Goal: Task Accomplishment & Management: Complete application form

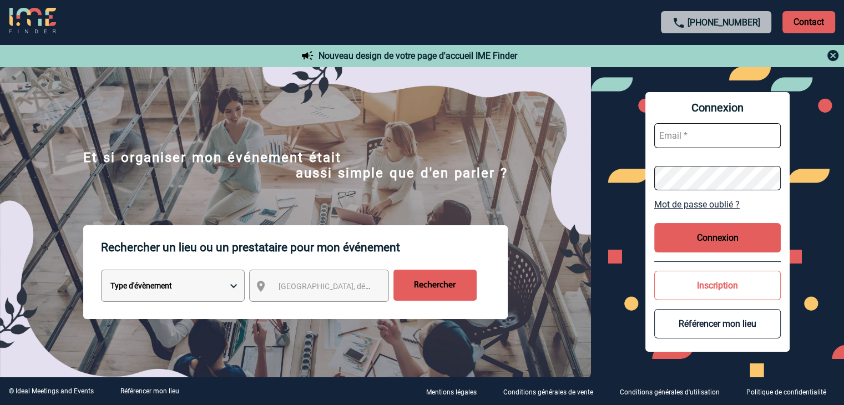
type input "mthevenin@ime-groupe.com"
click at [712, 233] on button "Connexion" at bounding box center [717, 237] width 126 height 29
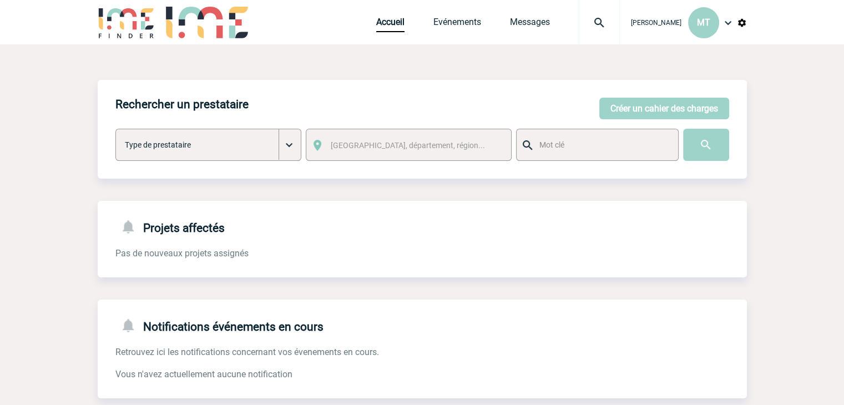
drag, startPoint x: 461, startPoint y: 65, endPoint x: 341, endPoint y: 62, distance: 120.4
click at [435, 69] on div "Rechercher un prestataire [PERSON_NAME] un cahier des charges [PERSON_NAME] un …" at bounding box center [422, 303] width 649 height 519
drag, startPoint x: 99, startPoint y: 83, endPoint x: 90, endPoint y: 78, distance: 9.7
click at [89, 74] on body "[PERSON_NAME] MT Accueil Evénements" at bounding box center [422, 282] width 844 height 564
click at [623, 105] on button "Créer un cahier des charges" at bounding box center [664, 109] width 130 height 22
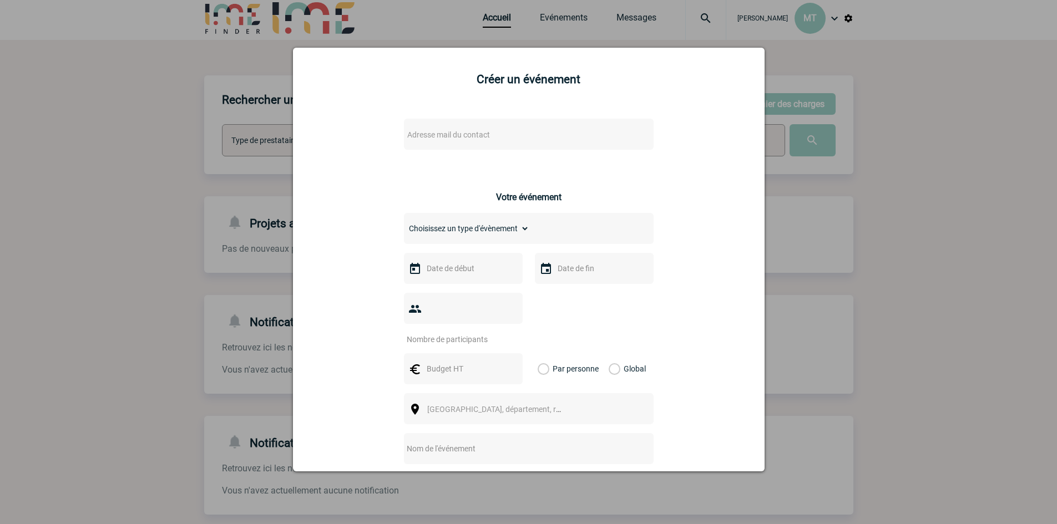
scroll to position [34, 0]
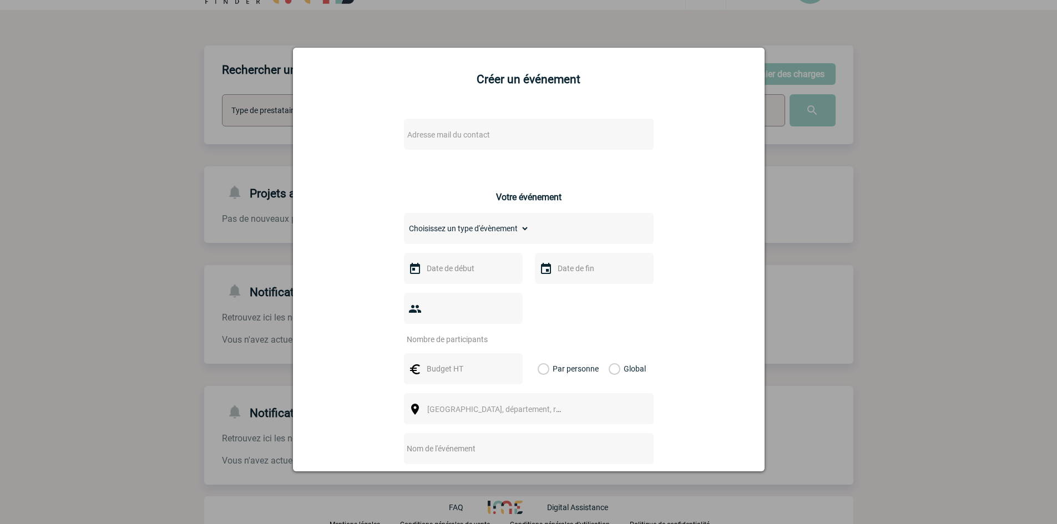
click at [462, 131] on span "Adresse mail du contact" at bounding box center [448, 134] width 83 height 9
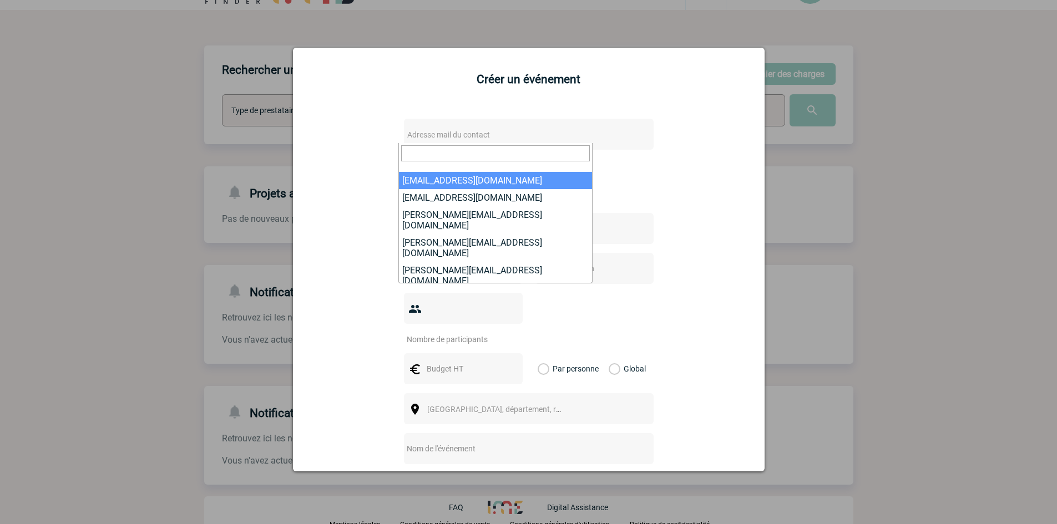
click at [489, 153] on input "search" at bounding box center [495, 153] width 189 height 16
paste input "[PERSON_NAME][EMAIL_ADDRESS][DOMAIN_NAME]"
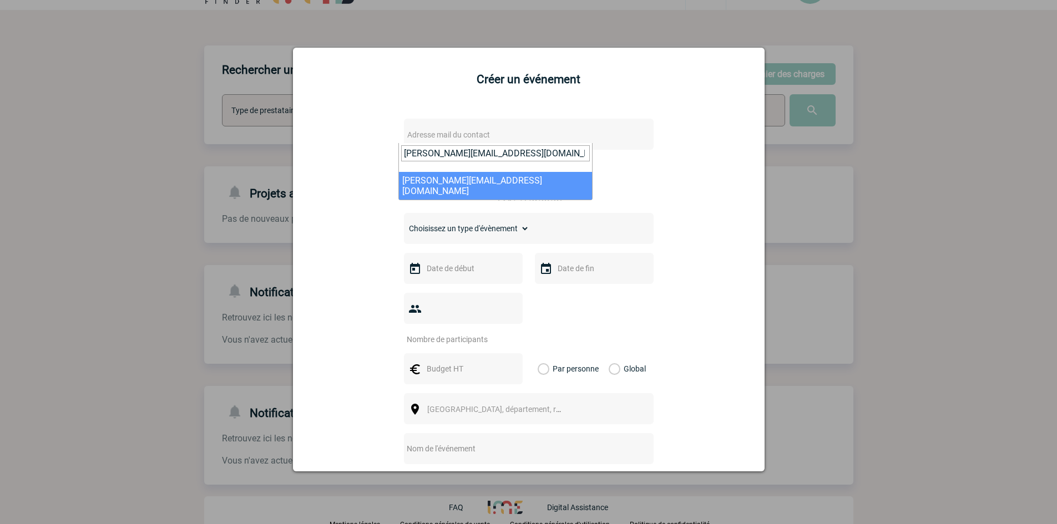
type input "[PERSON_NAME][EMAIL_ADDRESS][DOMAIN_NAME]"
select select "132942"
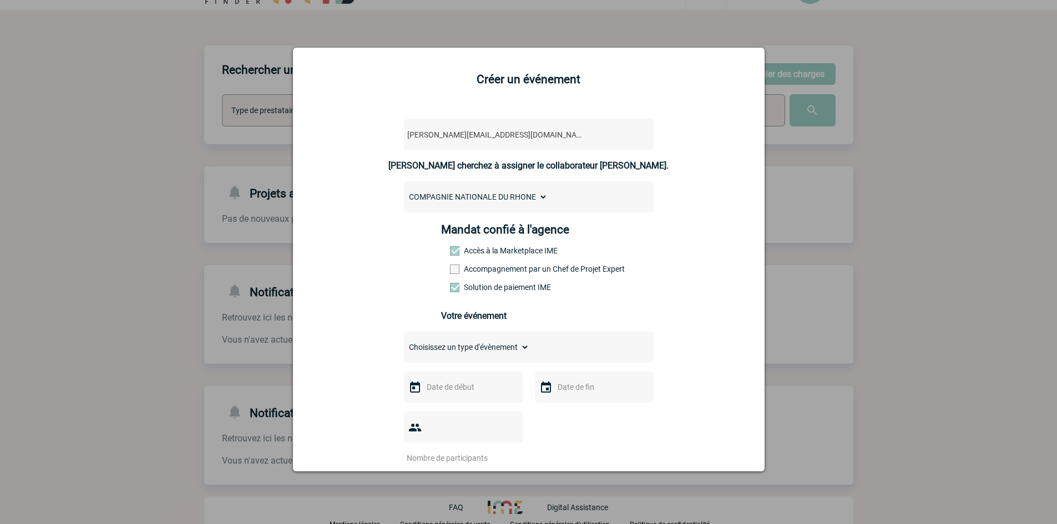
click at [451, 271] on span at bounding box center [454, 269] width 9 height 9
click at [0, 0] on input "Accompagnement par un Chef de Projet Expert" at bounding box center [0, 0] width 0 height 0
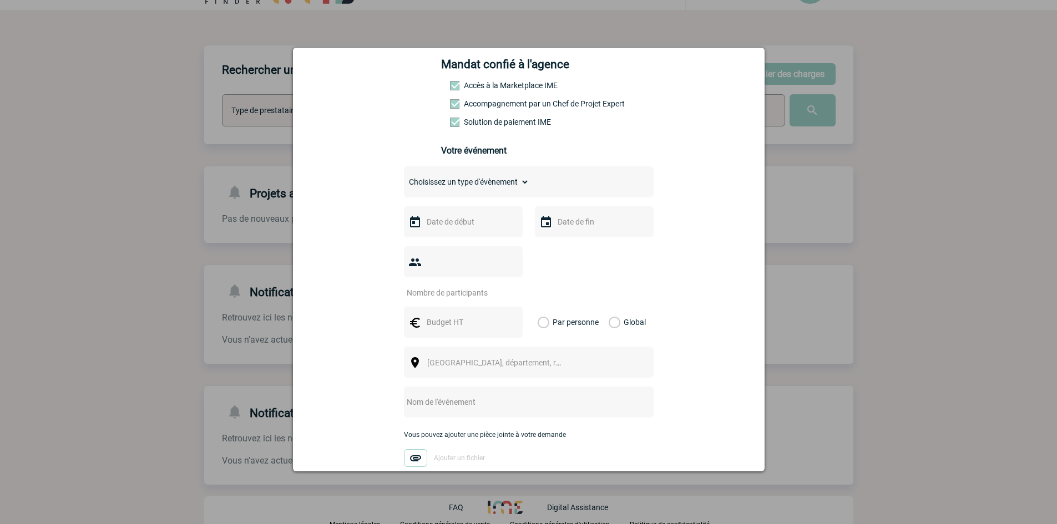
scroll to position [166, 0]
click at [507, 175] on div "Choisissez un type d'évènement Séminaire avec nuitée Séminaire sans nuitée Repa…" at bounding box center [529, 180] width 250 height 31
click at [507, 177] on select "Choisissez un type d'évènement Séminaire avec nuitée Séminaire sans nuitée Repa…" at bounding box center [466, 181] width 125 height 16
select select "5"
click at [404, 176] on select "Choisissez un type d'évènement Séminaire avec nuitée Séminaire sans nuitée Repa…" at bounding box center [466, 181] width 125 height 16
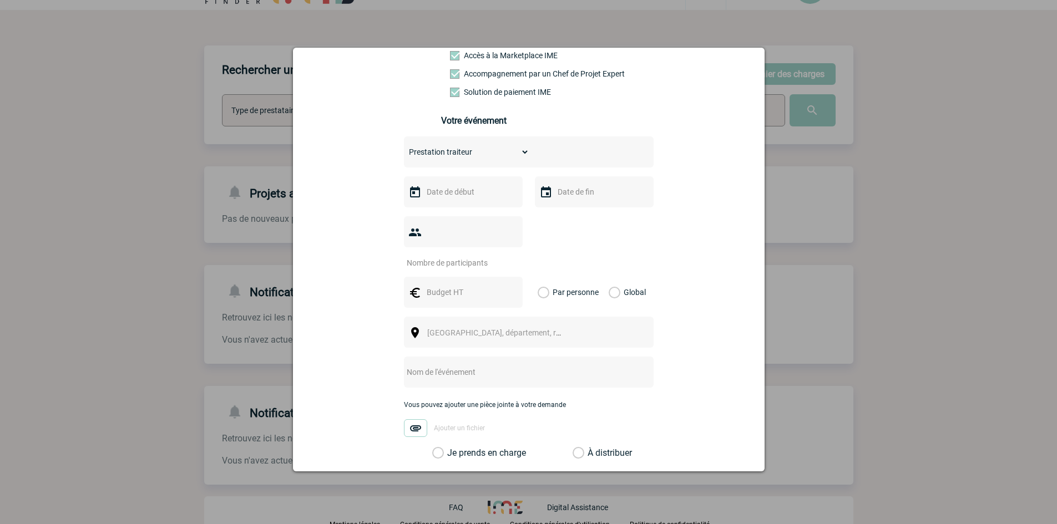
scroll to position [222, 0]
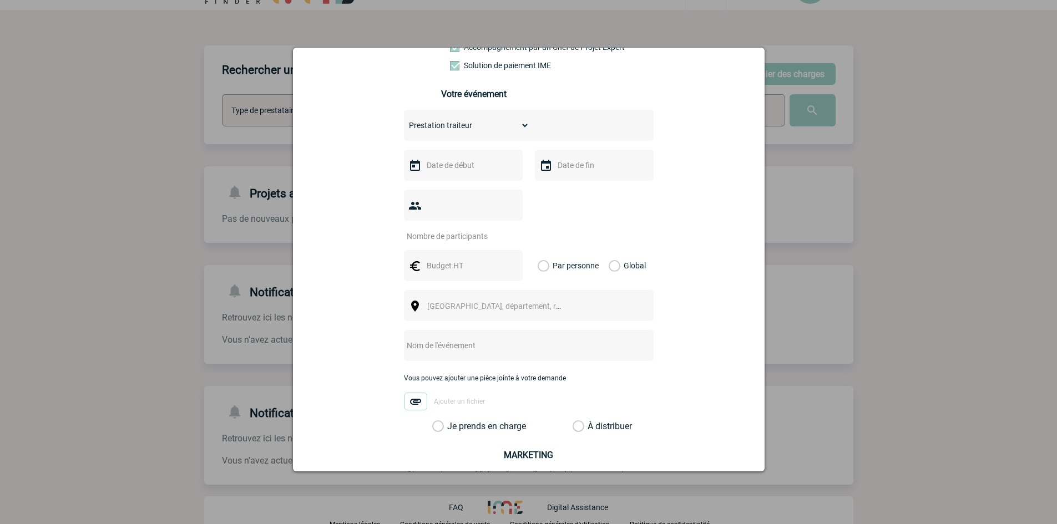
click at [456, 159] on div at bounding box center [463, 165] width 119 height 31
click at [453, 165] on input "text" at bounding box center [462, 165] width 77 height 14
click at [477, 290] on link "24" at bounding box center [475, 295] width 21 height 20
type input "[DATE]"
click at [564, 162] on input "text" at bounding box center [593, 165] width 77 height 14
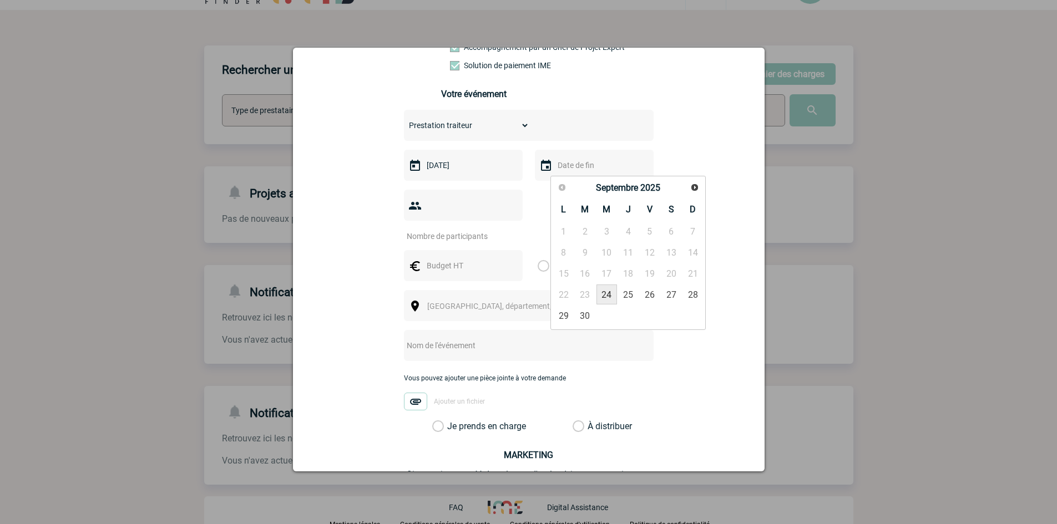
click at [613, 293] on link "24" at bounding box center [606, 295] width 21 height 20
type input "[DATE]"
click at [480, 229] on input "number" at bounding box center [456, 236] width 104 height 14
type input "15"
click at [456, 258] on input "text" at bounding box center [462, 265] width 77 height 14
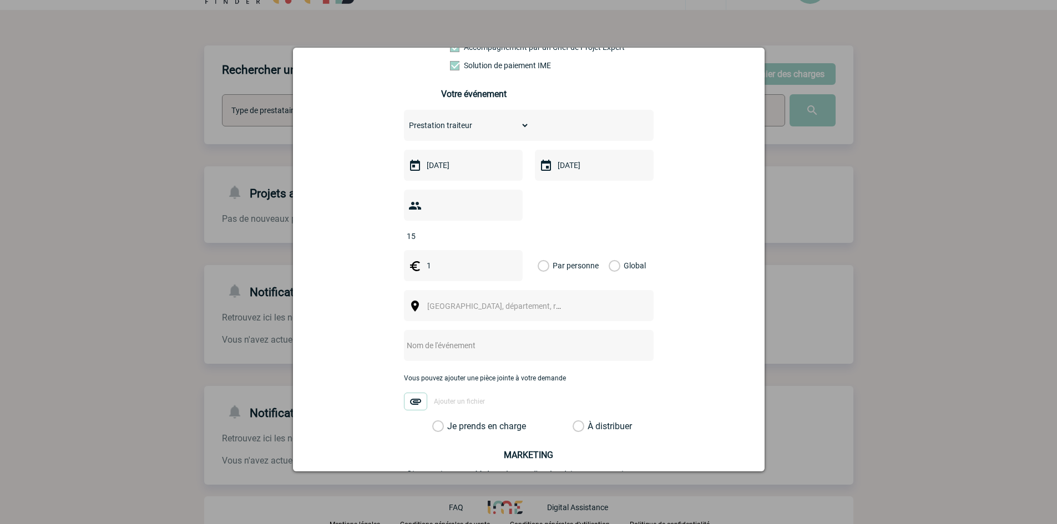
type input "1"
click at [611, 250] on label "Global" at bounding box center [611, 265] width 7 height 31
click at [0, 0] on input "Global" at bounding box center [0, 0] width 0 height 0
click at [498, 302] on span "[GEOGRAPHIC_DATA], département, région..." at bounding box center [504, 306] width 154 height 9
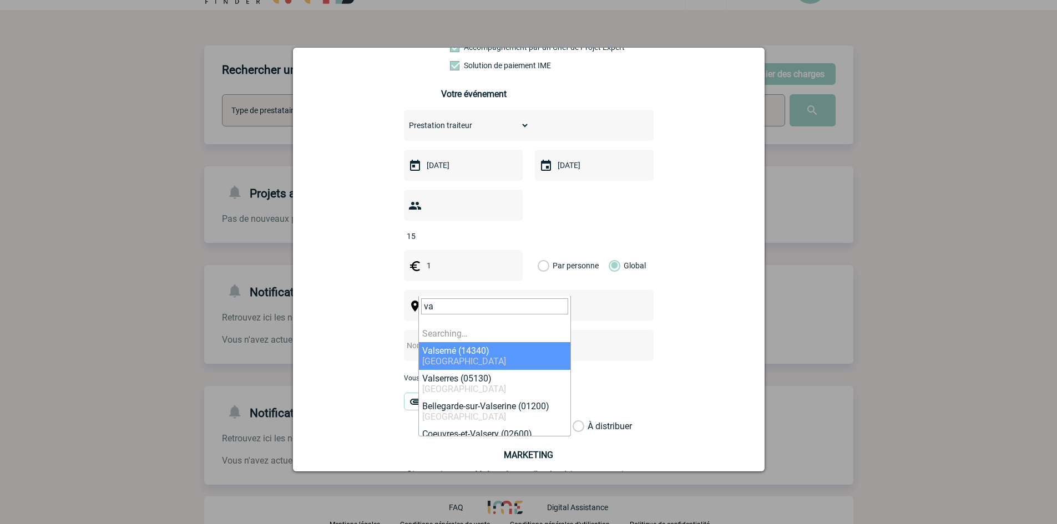
type input "v"
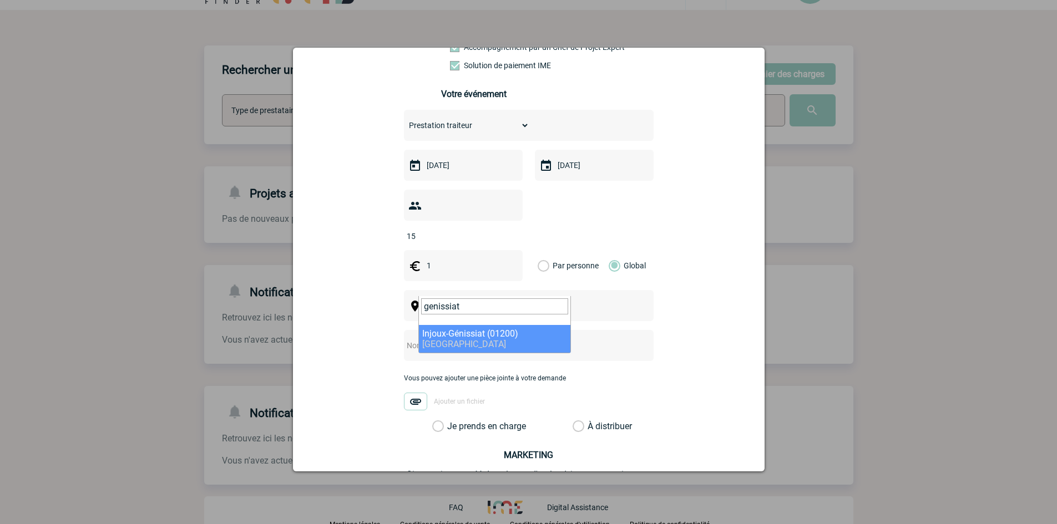
type input "genissiat"
select select "34309"
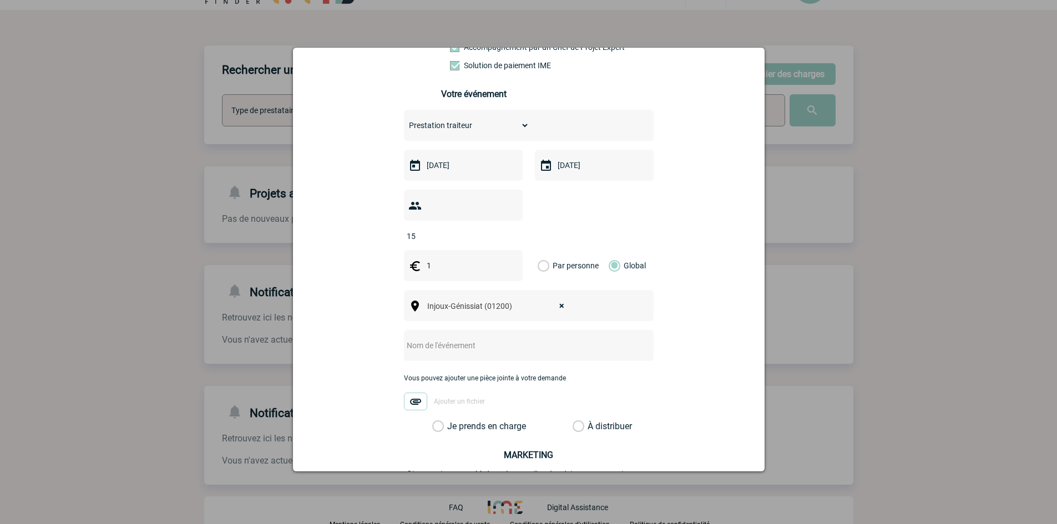
scroll to position [327, 0]
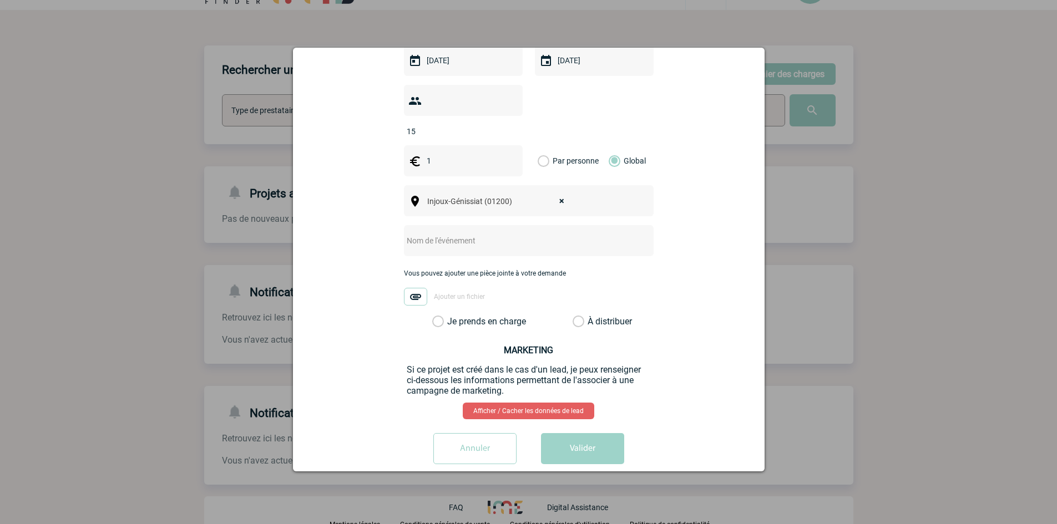
click at [456, 233] on input "text" at bounding box center [514, 240] width 220 height 14
type input "Petit-déjeuner"
click at [435, 316] on label "Je prends en charge" at bounding box center [441, 321] width 19 height 11
click at [0, 0] on input "Je prends en charge" at bounding box center [0, 0] width 0 height 0
click at [594, 404] on button "Valider" at bounding box center [582, 448] width 83 height 31
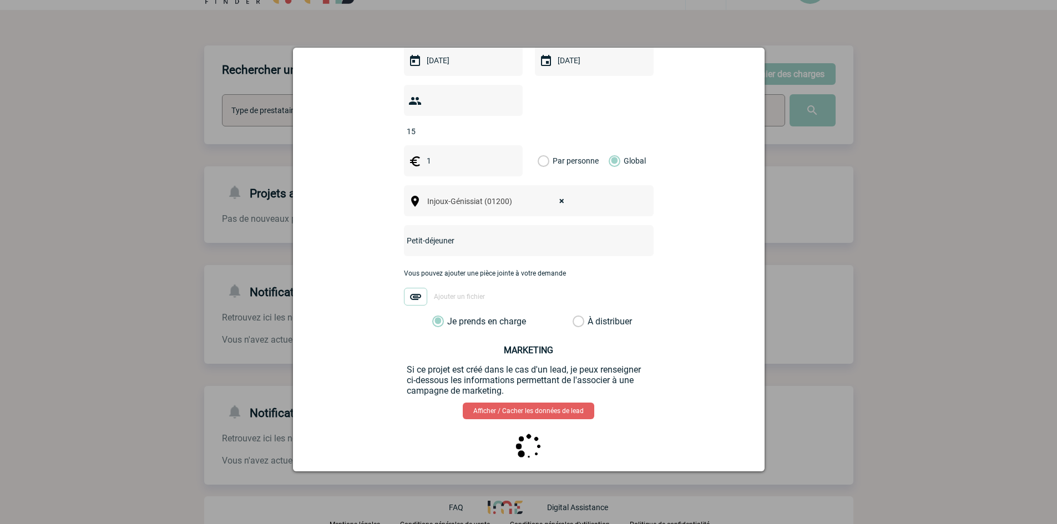
scroll to position [0, 0]
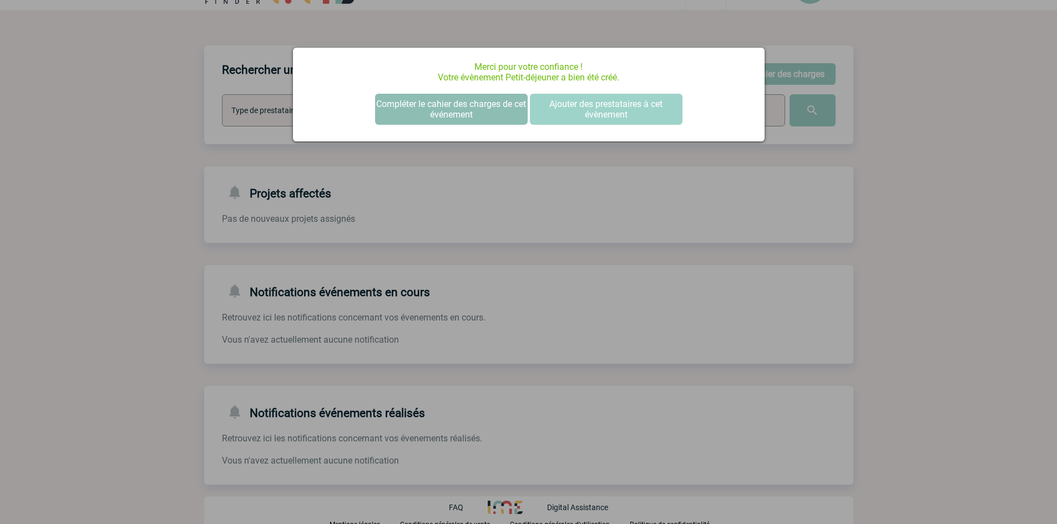
click at [486, 98] on button "Compléter le cahier des charges de cet événement" at bounding box center [451, 109] width 153 height 31
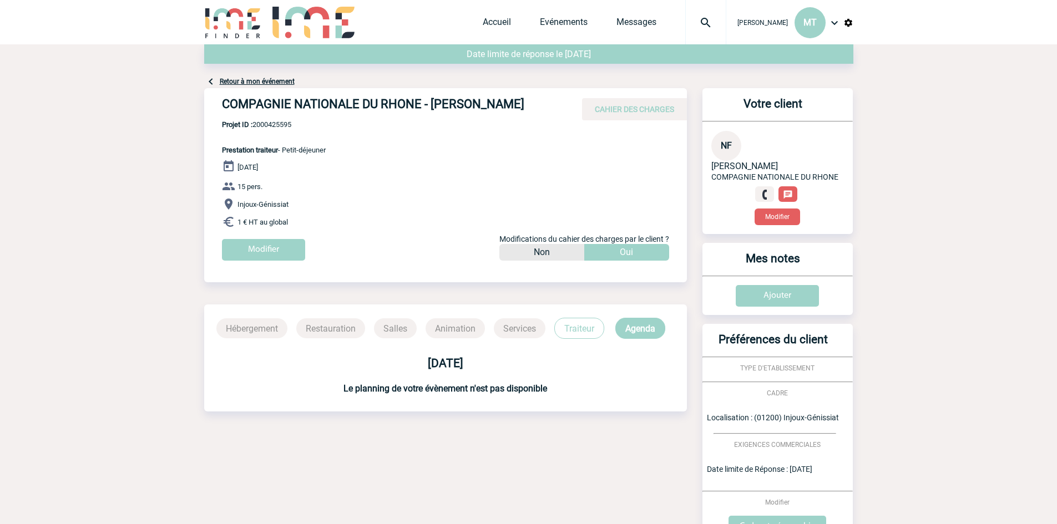
drag, startPoint x: 197, startPoint y: 70, endPoint x: 182, endPoint y: 80, distance: 18.0
click at [182, 80] on body "[PERSON_NAME] MT Accueil Evénements" at bounding box center [528, 329] width 1057 height 659
drag, startPoint x: 541, startPoint y: 103, endPoint x: 221, endPoint y: 103, distance: 320.0
click at [221, 103] on div "COMPAGNIE NATIONALE DU RHONE - Nadège FROISSARD CAHIER DES CHARGES" at bounding box center [445, 104] width 483 height 32
copy h4 "COMPAGNIE NATIONALE DU RHONE - Nadège FROISSARD"
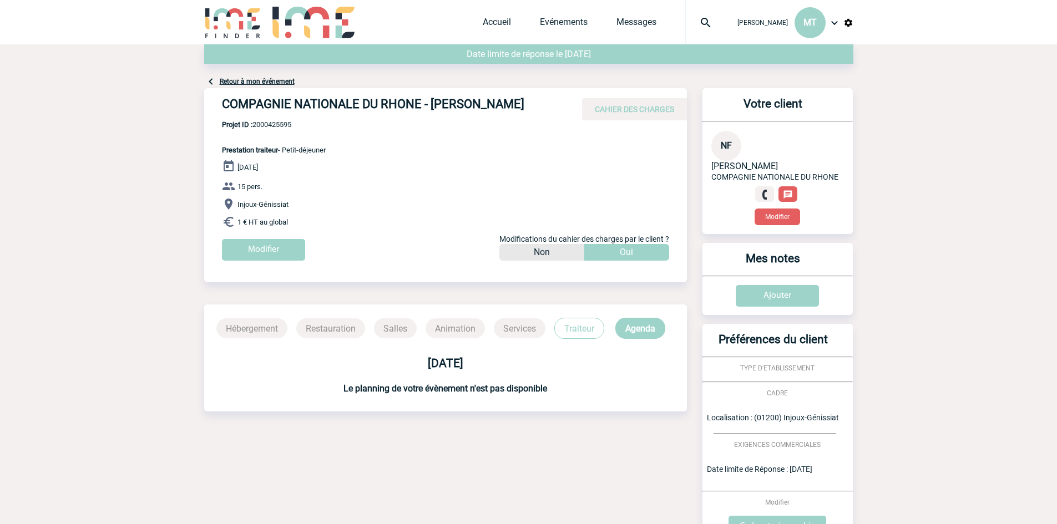
drag, startPoint x: 307, startPoint y: 120, endPoint x: 301, endPoint y: 127, distance: 9.0
click at [304, 122] on span "Projet ID : 2000425595" at bounding box center [274, 124] width 104 height 8
drag, startPoint x: 301, startPoint y: 121, endPoint x: 255, endPoint y: 124, distance: 46.1
click at [255, 124] on span "Projet ID : 2000425595" at bounding box center [274, 124] width 104 height 8
copy span "2000425595"
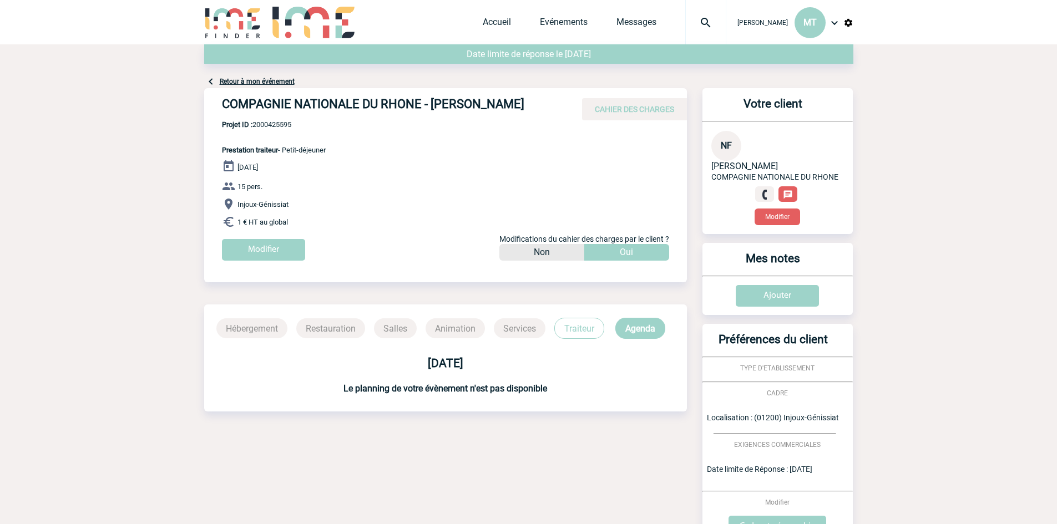
click at [341, 137] on div "COMPAGNIE NATIONALE DU RHONE - Nadège FROISSARD CAHIER DES CHARGES COMPAGNIE NA…" at bounding box center [445, 178] width 483 height 181
drag, startPoint x: 201, startPoint y: 69, endPoint x: 194, endPoint y: 74, distance: 9.1
click at [194, 74] on body "[PERSON_NAME] MT Accueil Evénements" at bounding box center [528, 329] width 1057 height 659
drag, startPoint x: 194, startPoint y: 74, endPoint x: 163, endPoint y: 82, distance: 32.6
click at [161, 83] on body "[PERSON_NAME] MT Accueil Evénements" at bounding box center [528, 329] width 1057 height 659
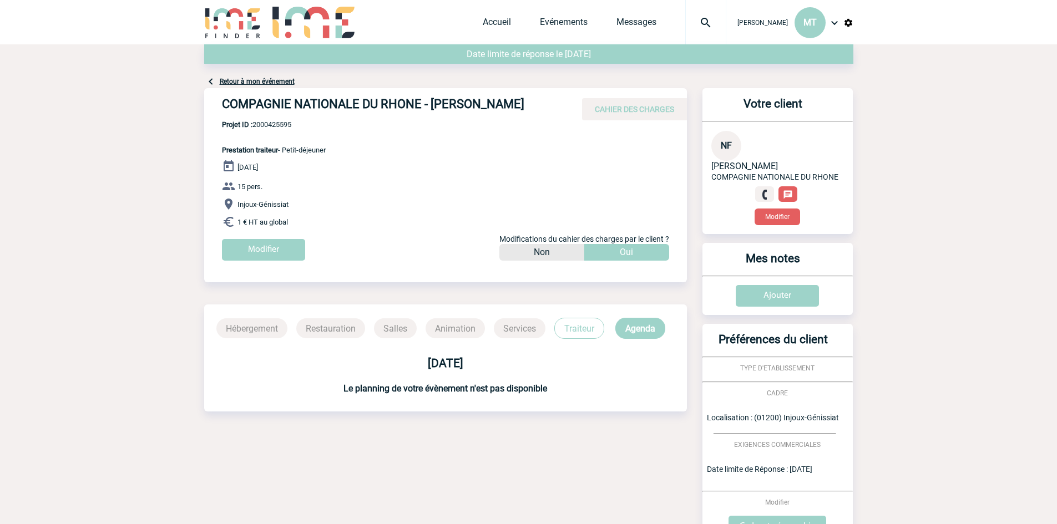
click at [200, 52] on body "[PERSON_NAME] MT Accueil Evénements" at bounding box center [528, 329] width 1057 height 659
drag, startPoint x: 527, startPoint y: 79, endPoint x: 511, endPoint y: 75, distance: 16.5
click at [511, 75] on div "Retour à mon événement" at bounding box center [528, 66] width 649 height 44
drag, startPoint x: 202, startPoint y: 71, endPoint x: 192, endPoint y: 77, distance: 11.9
click at [192, 77] on body "[PERSON_NAME] MT Accueil Evénements" at bounding box center [528, 329] width 1057 height 659
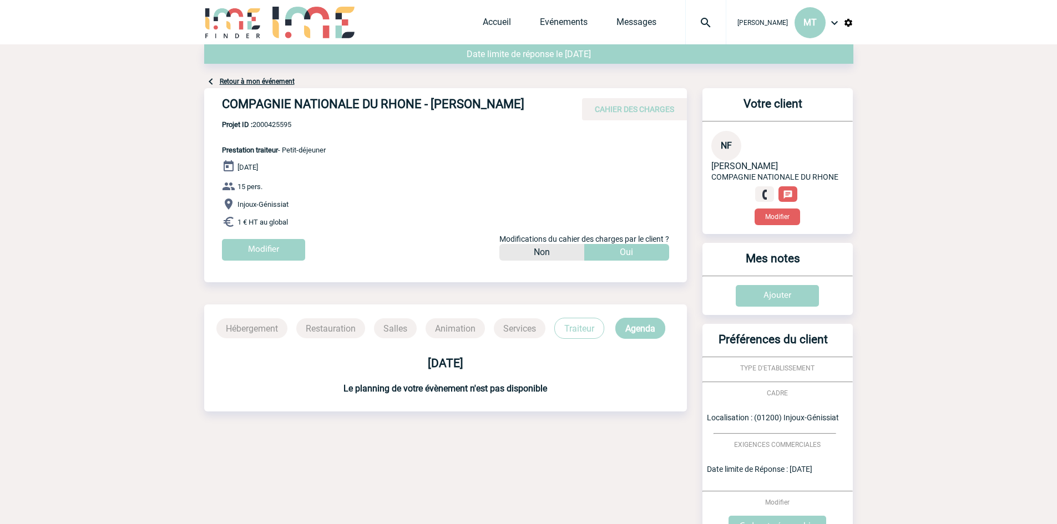
drag, startPoint x: 541, startPoint y: 101, endPoint x: 434, endPoint y: 105, distance: 107.1
click at [434, 105] on h4 "COMPAGNIE NATIONALE DU RHONE - Nadège FROISSARD" at bounding box center [388, 106] width 333 height 19
copy h4 "Nadège FROISSARD"
